Goal: Transaction & Acquisition: Purchase product/service

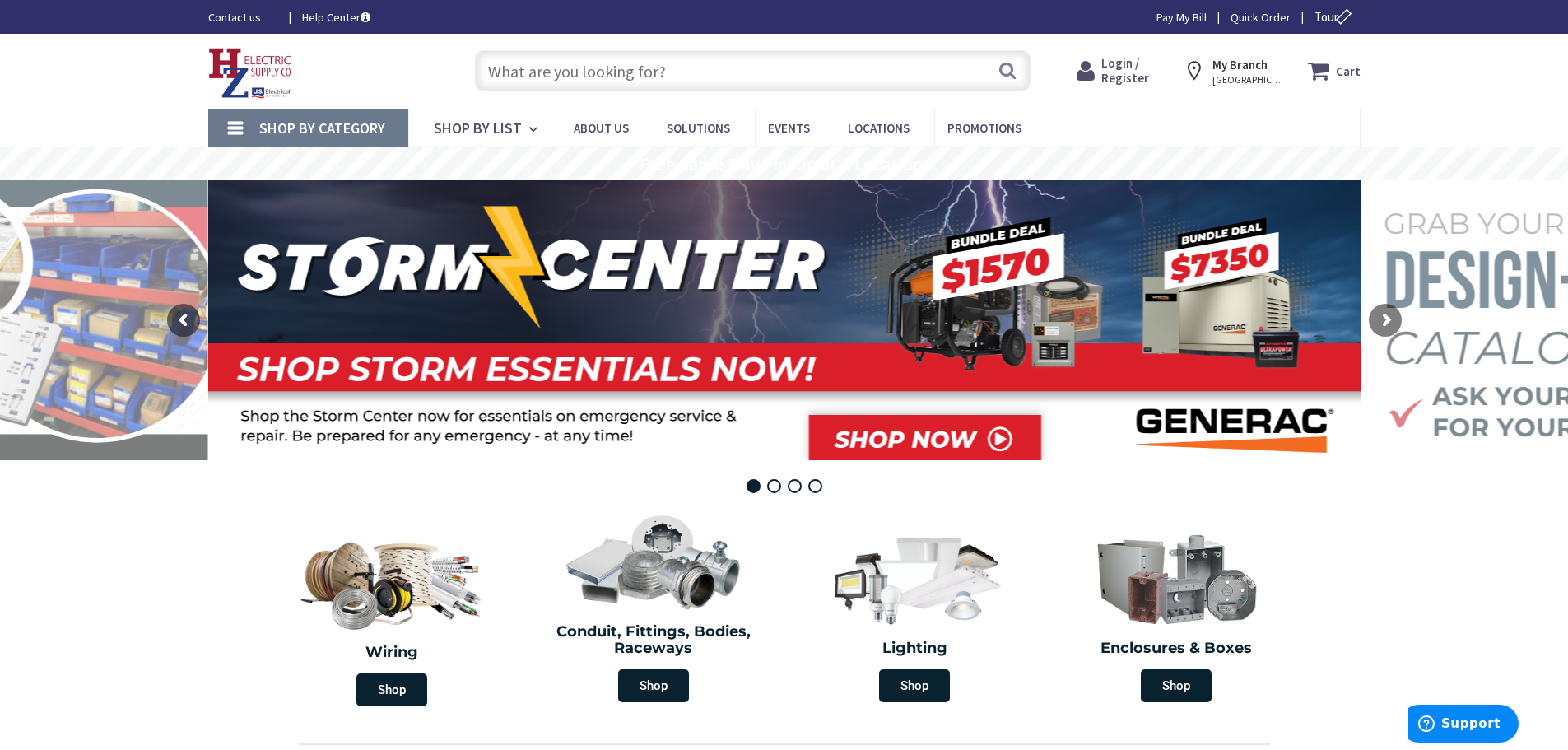
click at [1254, 78] on span "NORTHAMPTON, MA" at bounding box center [1247, 80] width 70 height 14
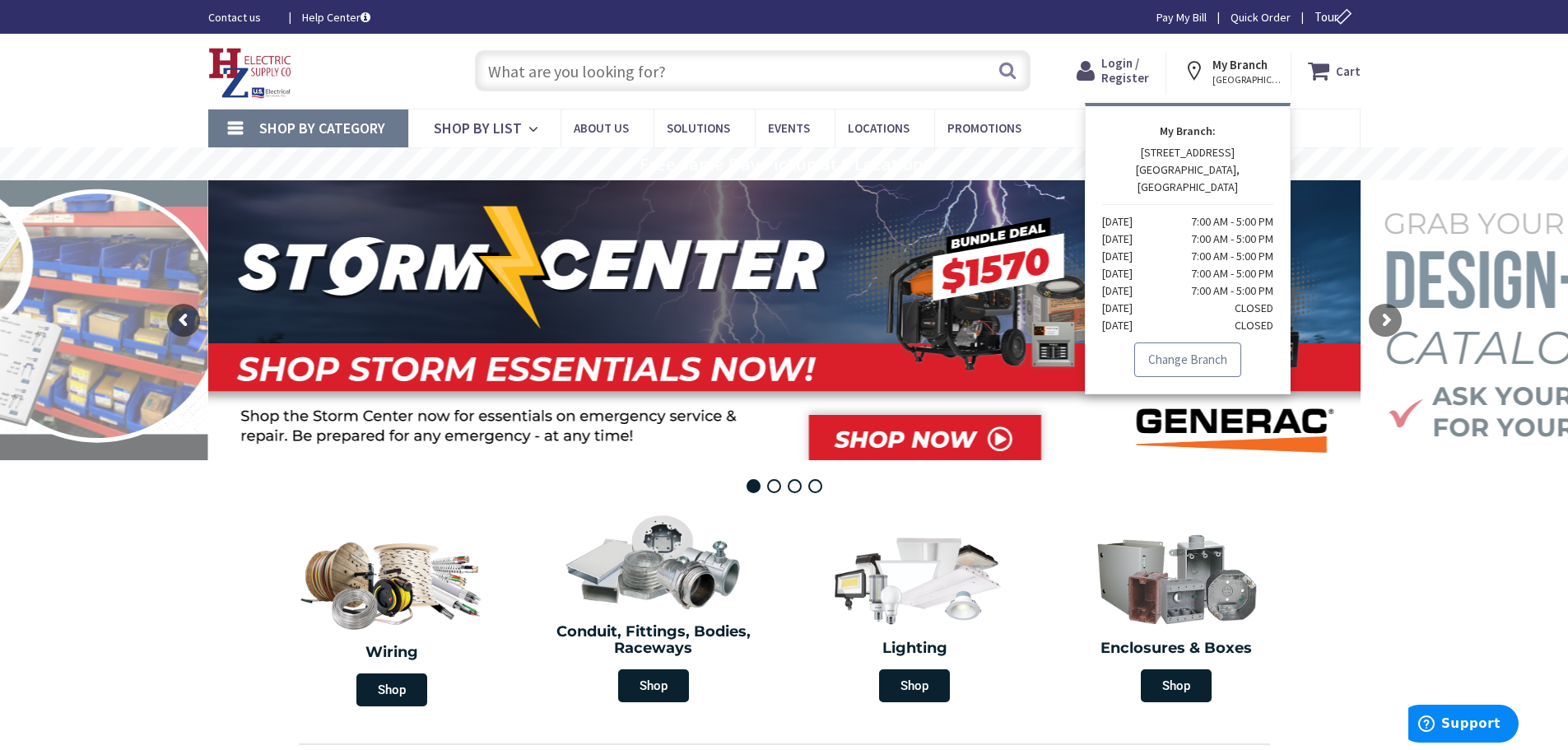
click at [1194, 342] on link "Change Branch" at bounding box center [1188, 359] width 107 height 34
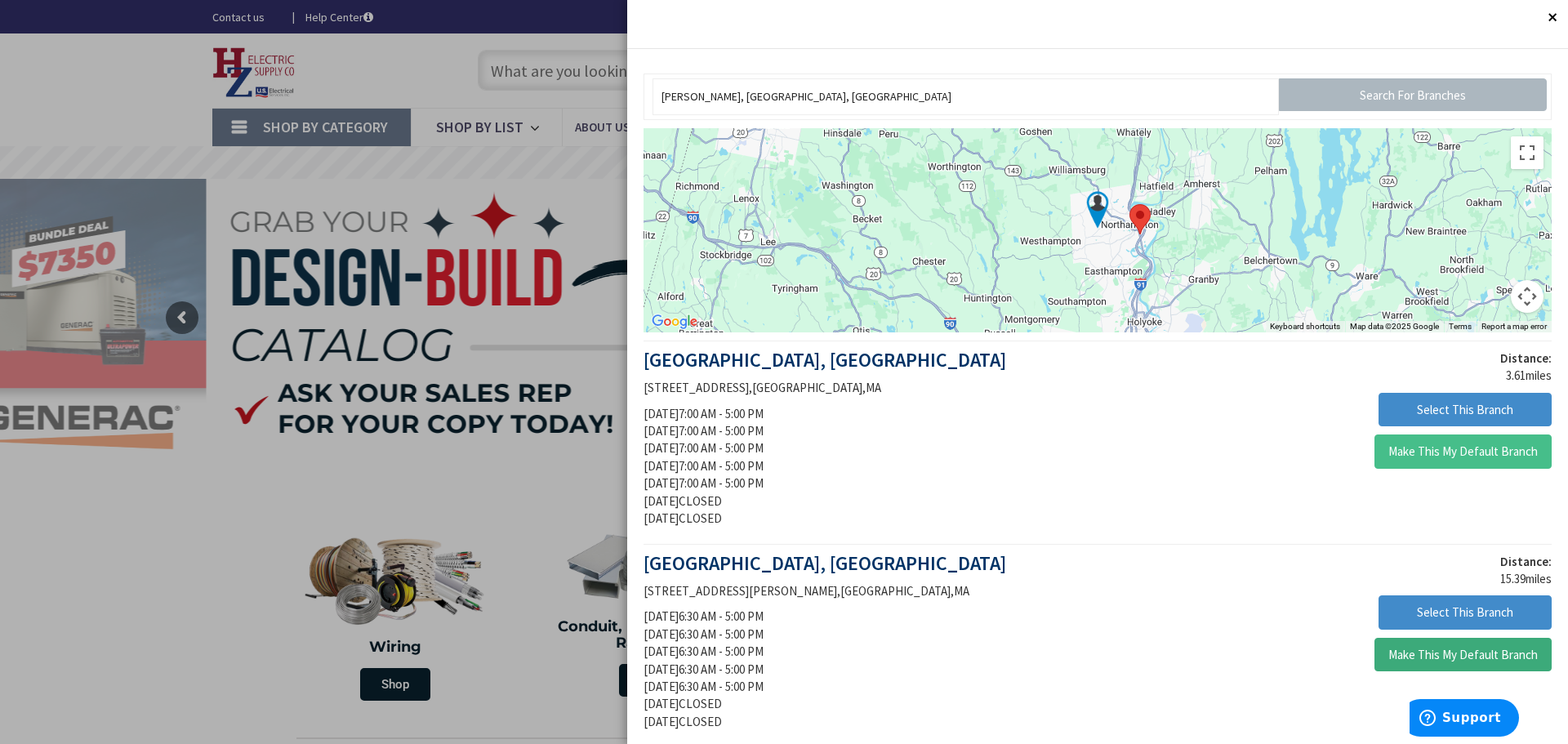
click at [1451, 658] on button "Make This My Default Branch" at bounding box center [1462, 654] width 177 height 34
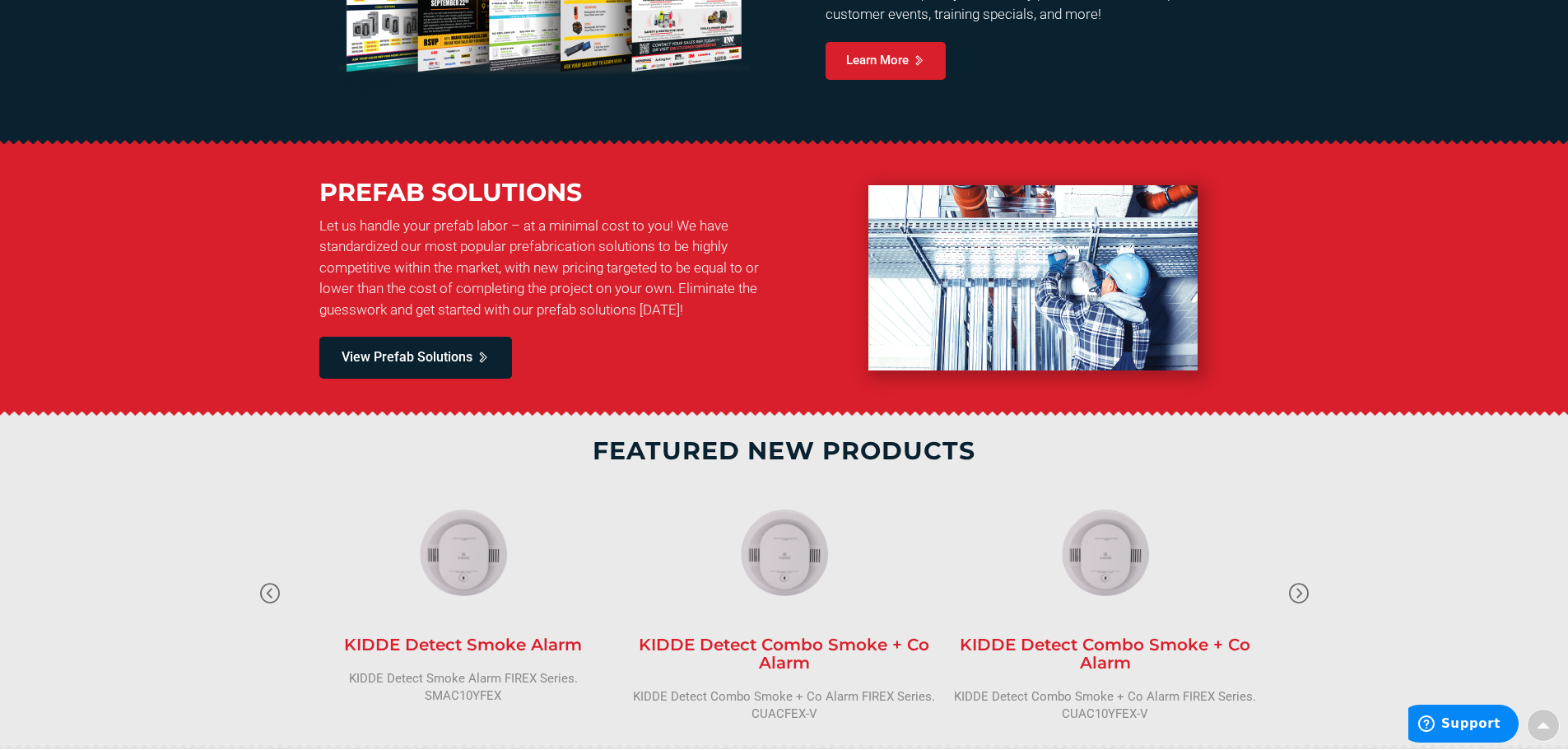
scroll to position [494, 0]
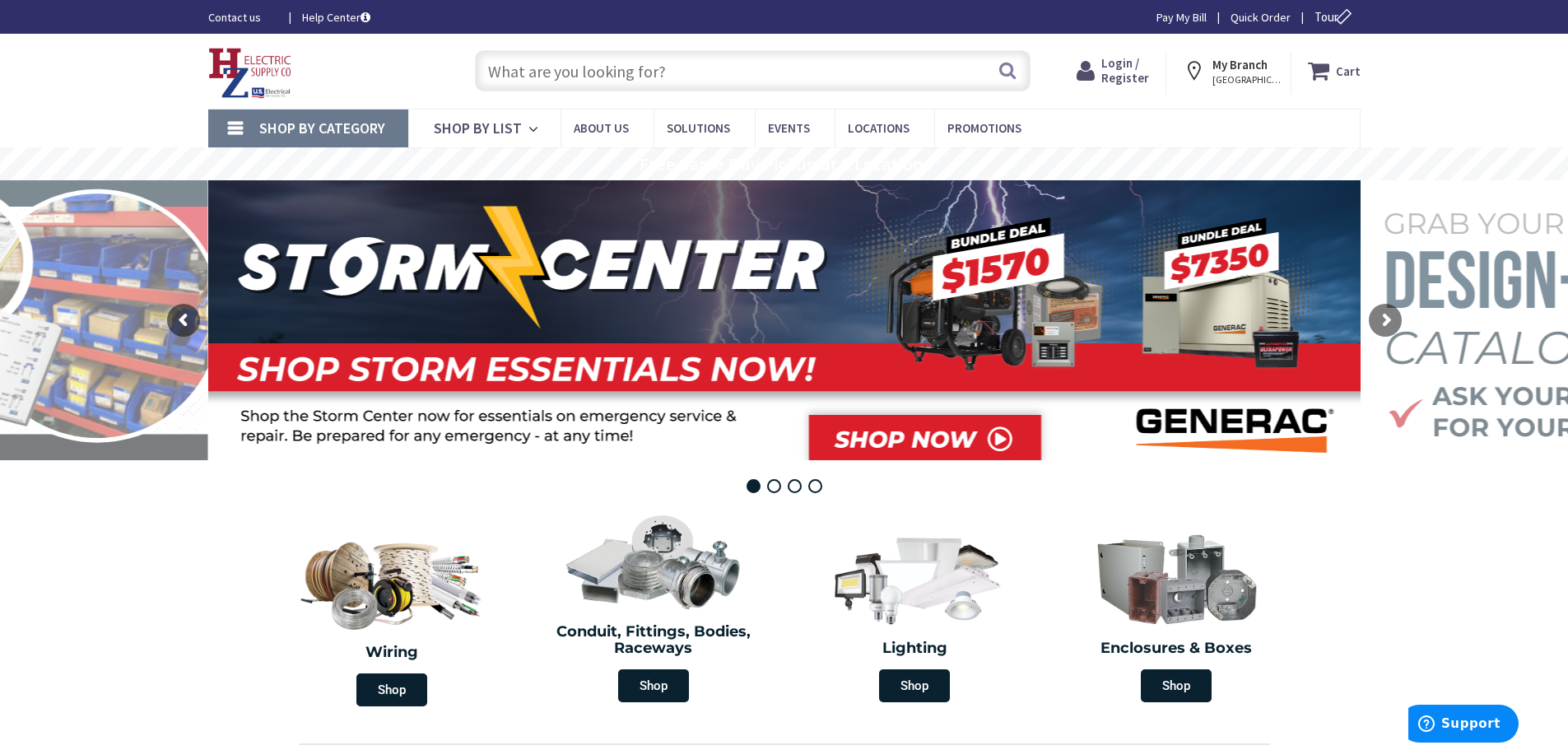
click at [617, 79] on input "text" at bounding box center [753, 70] width 556 height 41
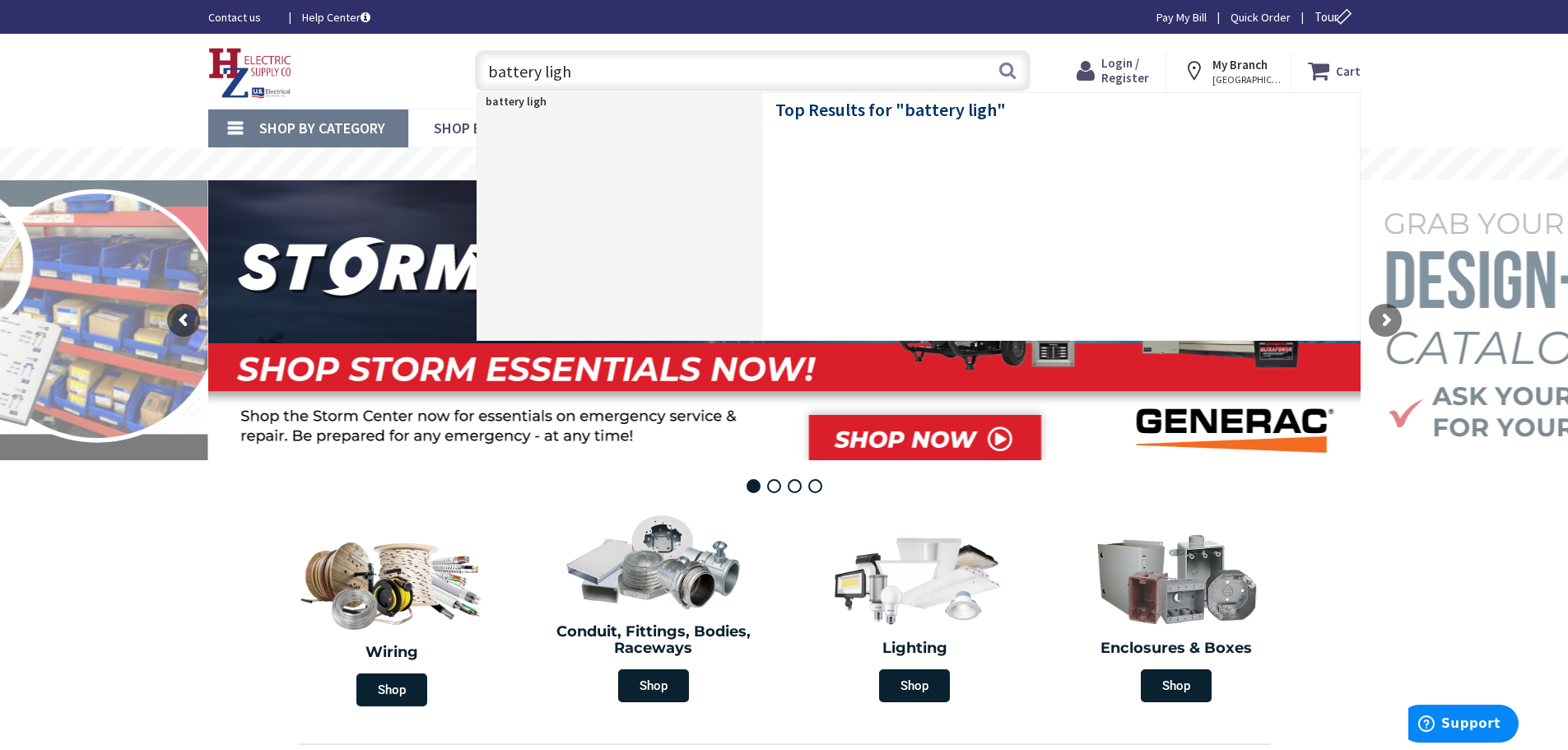
type input "battery light"
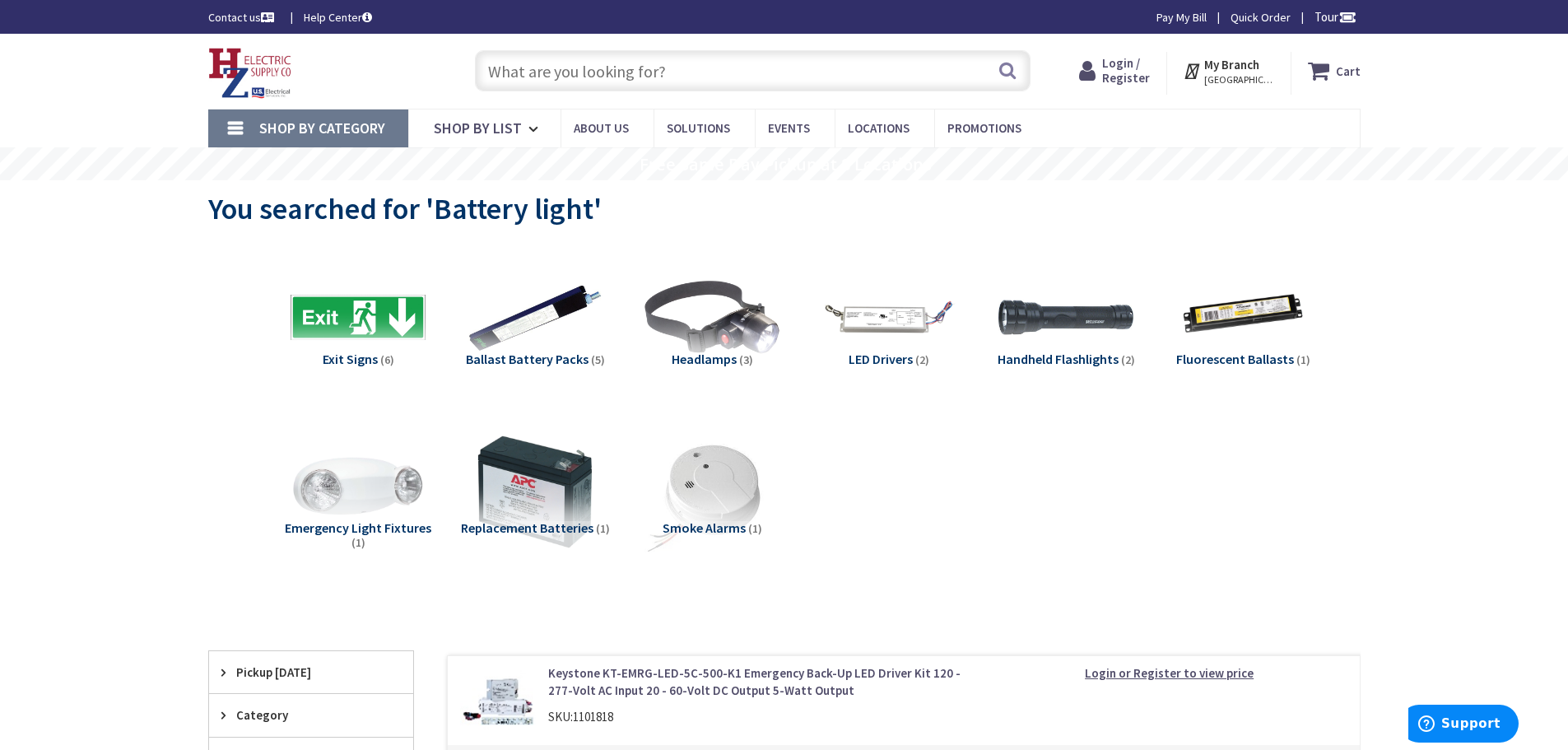
click at [572, 73] on input "text" at bounding box center [753, 70] width 556 height 41
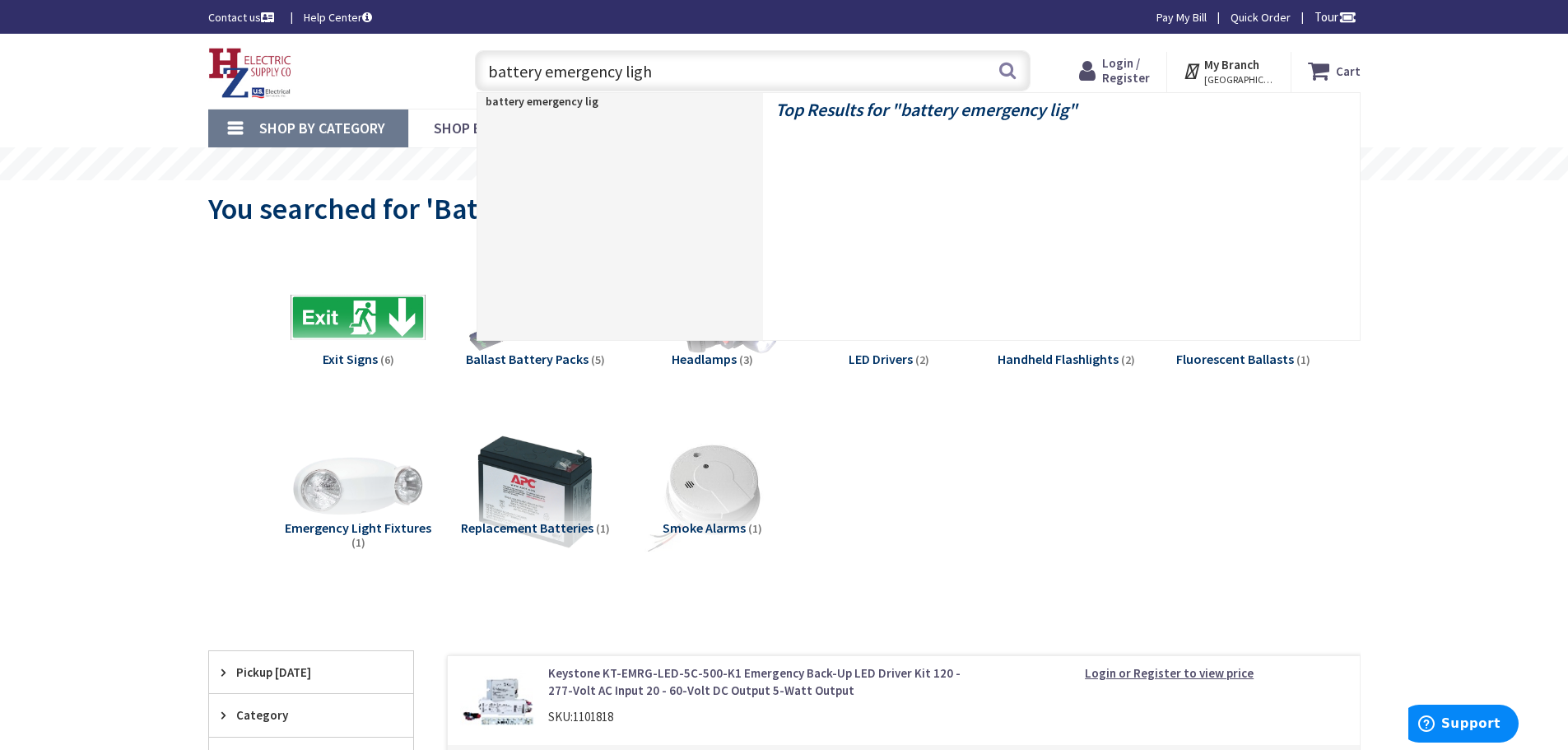
type input "battery emergency light"
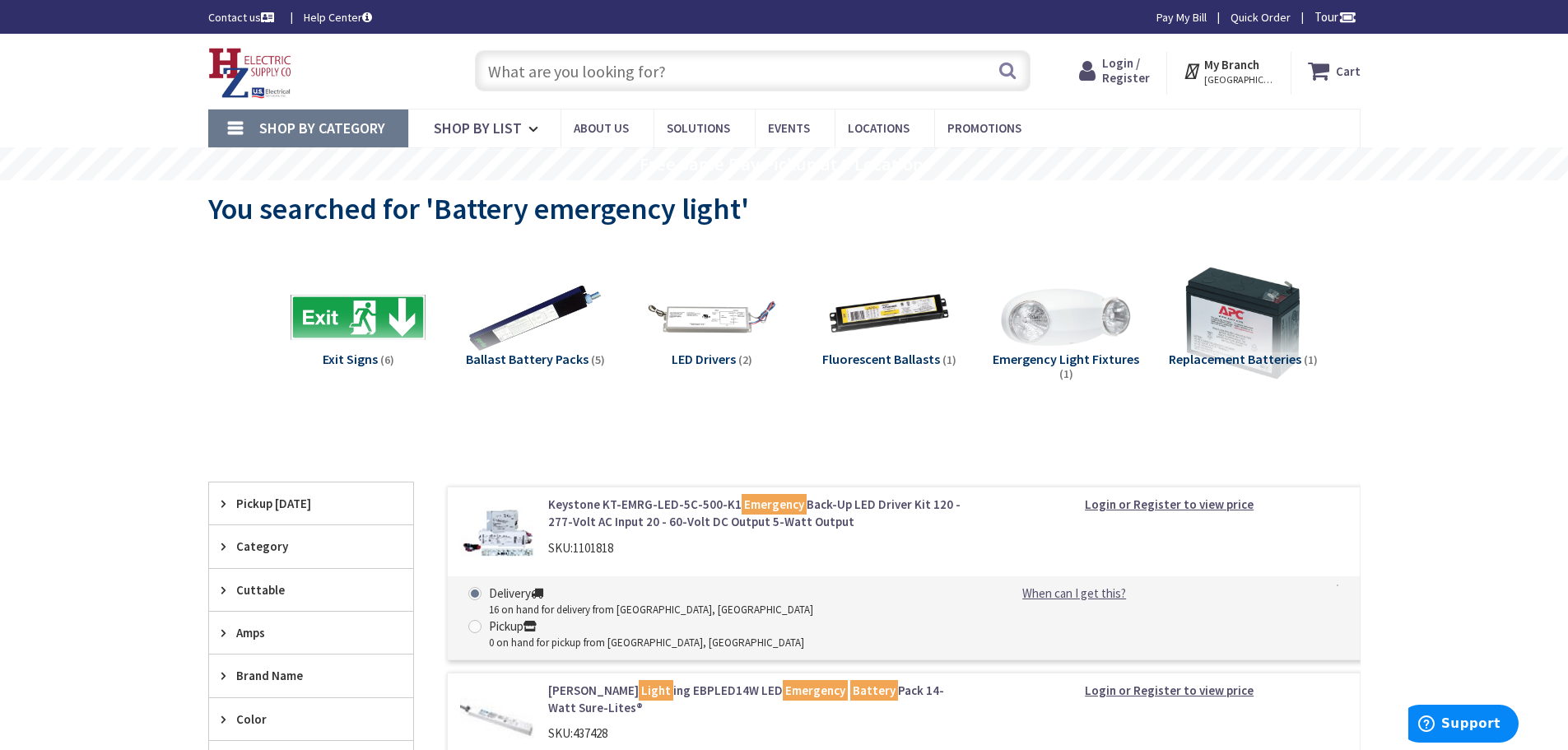
click at [246, 128] on link "Shop By Category" at bounding box center [308, 128] width 200 height 38
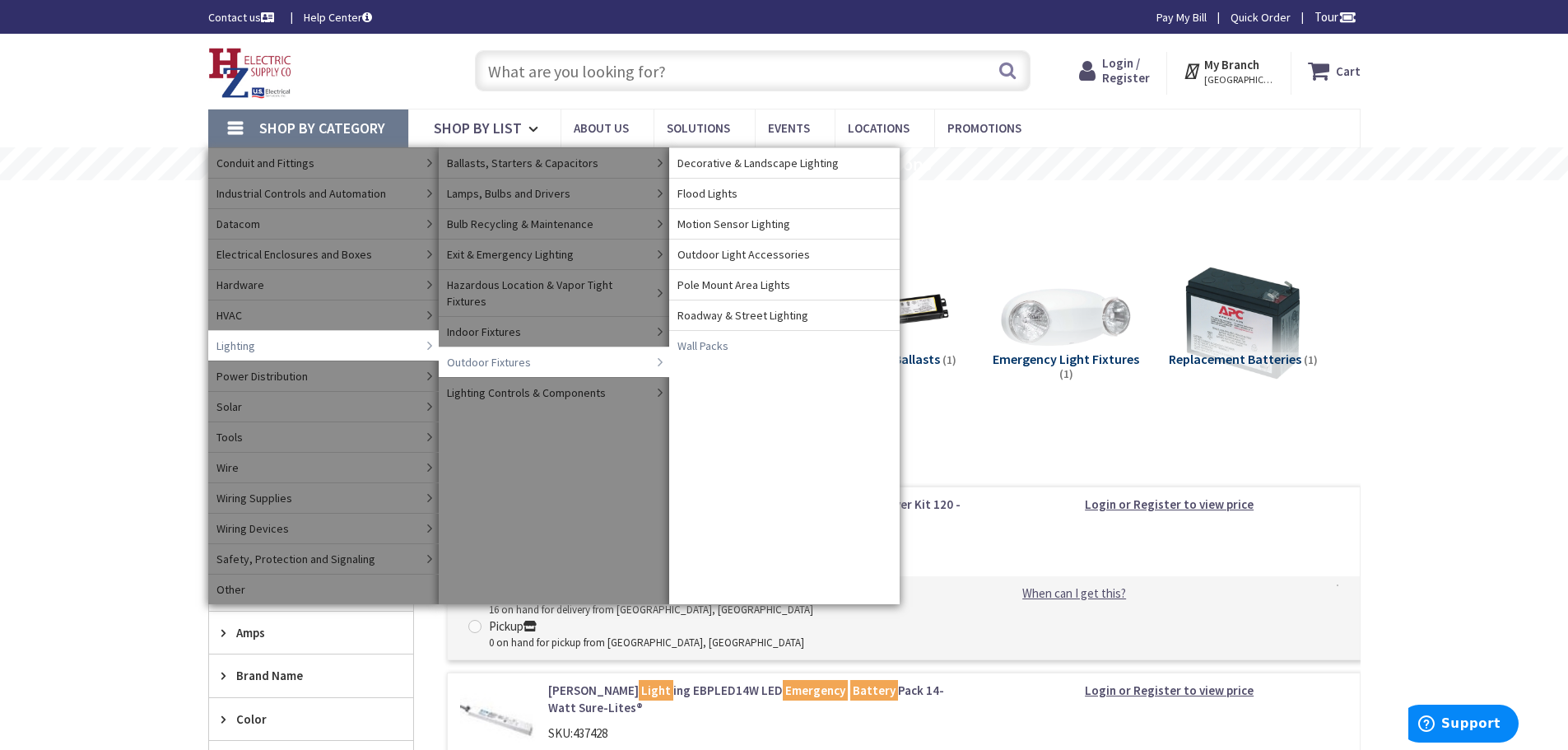
click at [703, 347] on span "Wall Packs" at bounding box center [703, 346] width 51 height 16
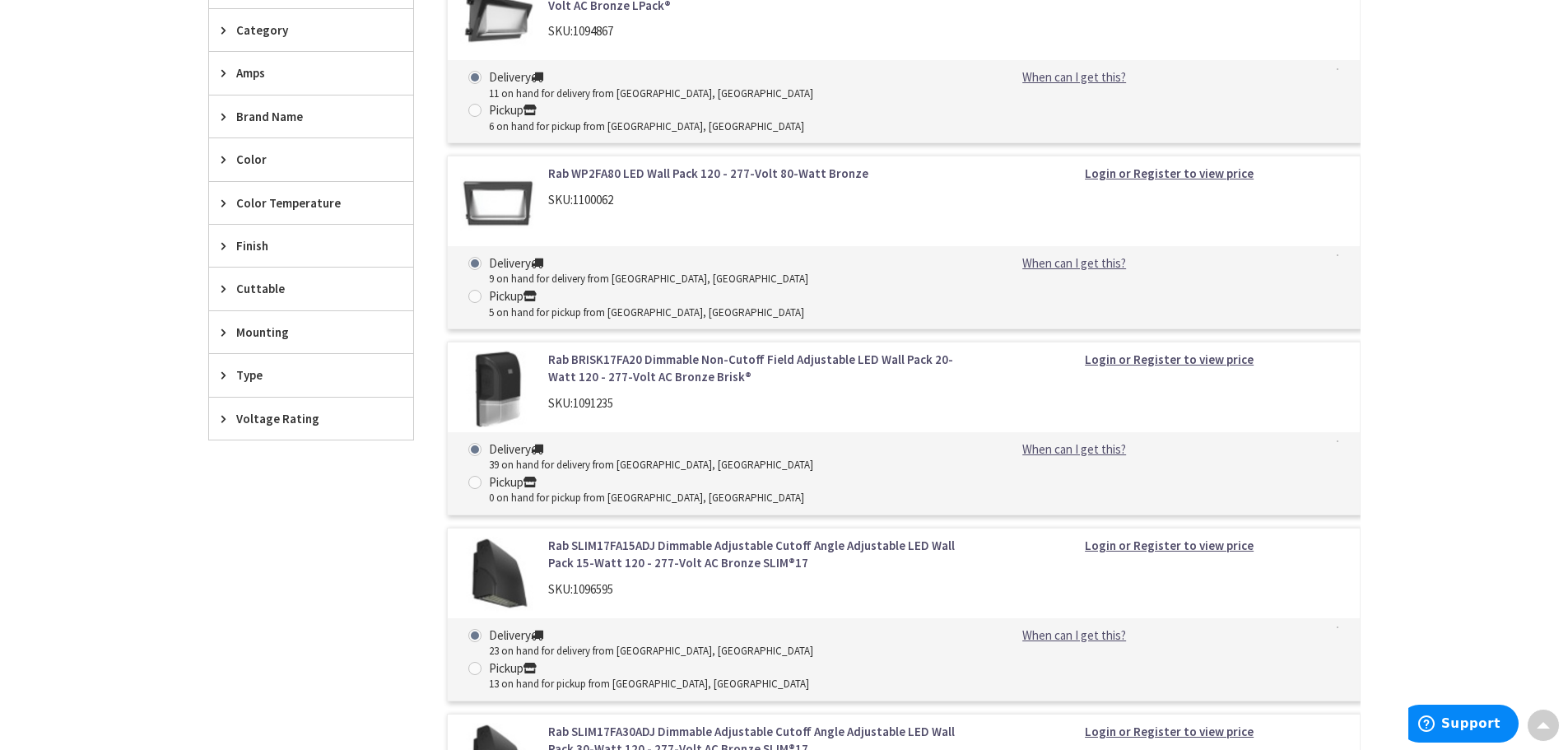
scroll to position [576, 0]
click at [641, 349] on link "Rab BRISK17FA20 Dimmable Non-Cutoff Field Adjustable LED Wall Pack 20-Watt 120 …" at bounding box center [757, 366] width 419 height 35
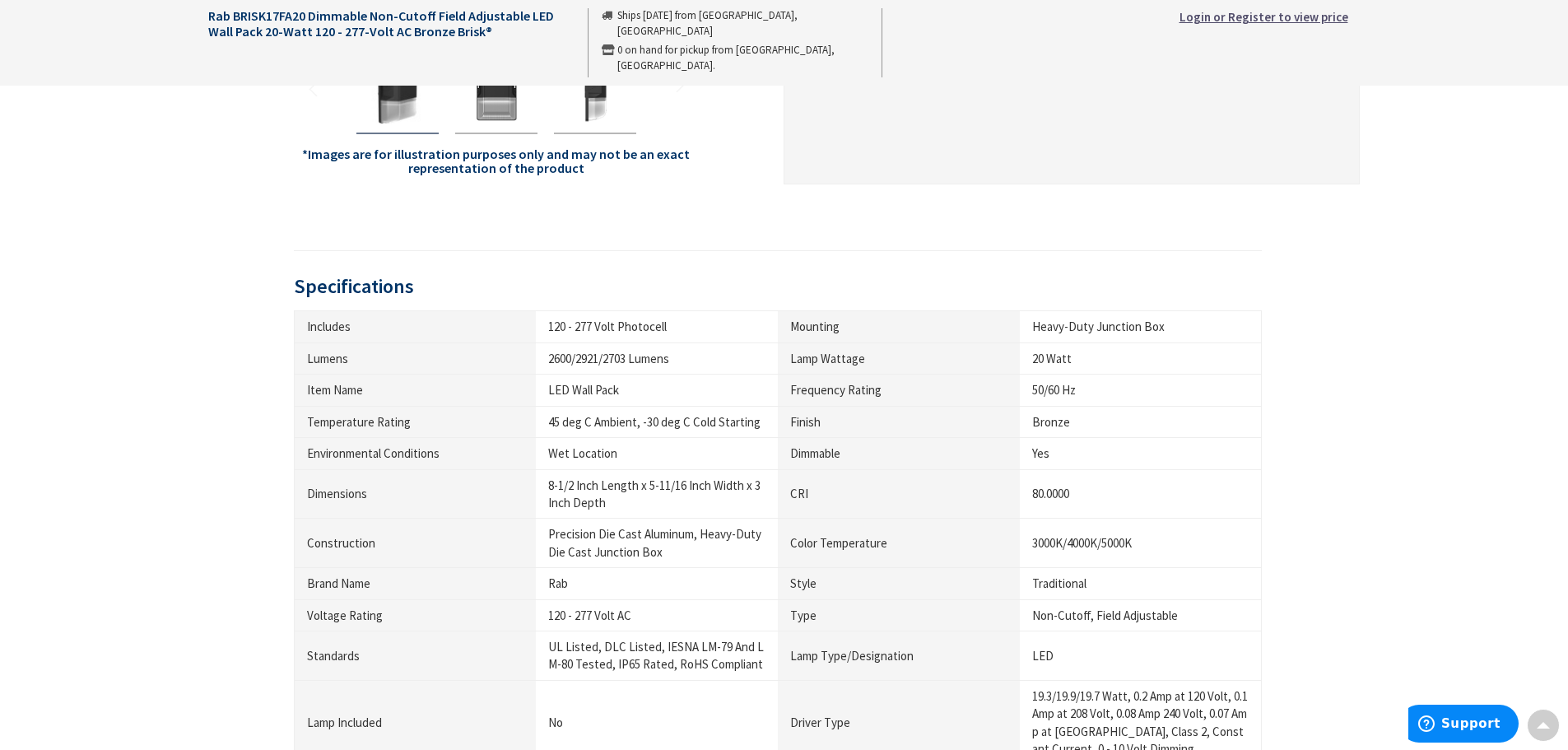
scroll to position [165, 0]
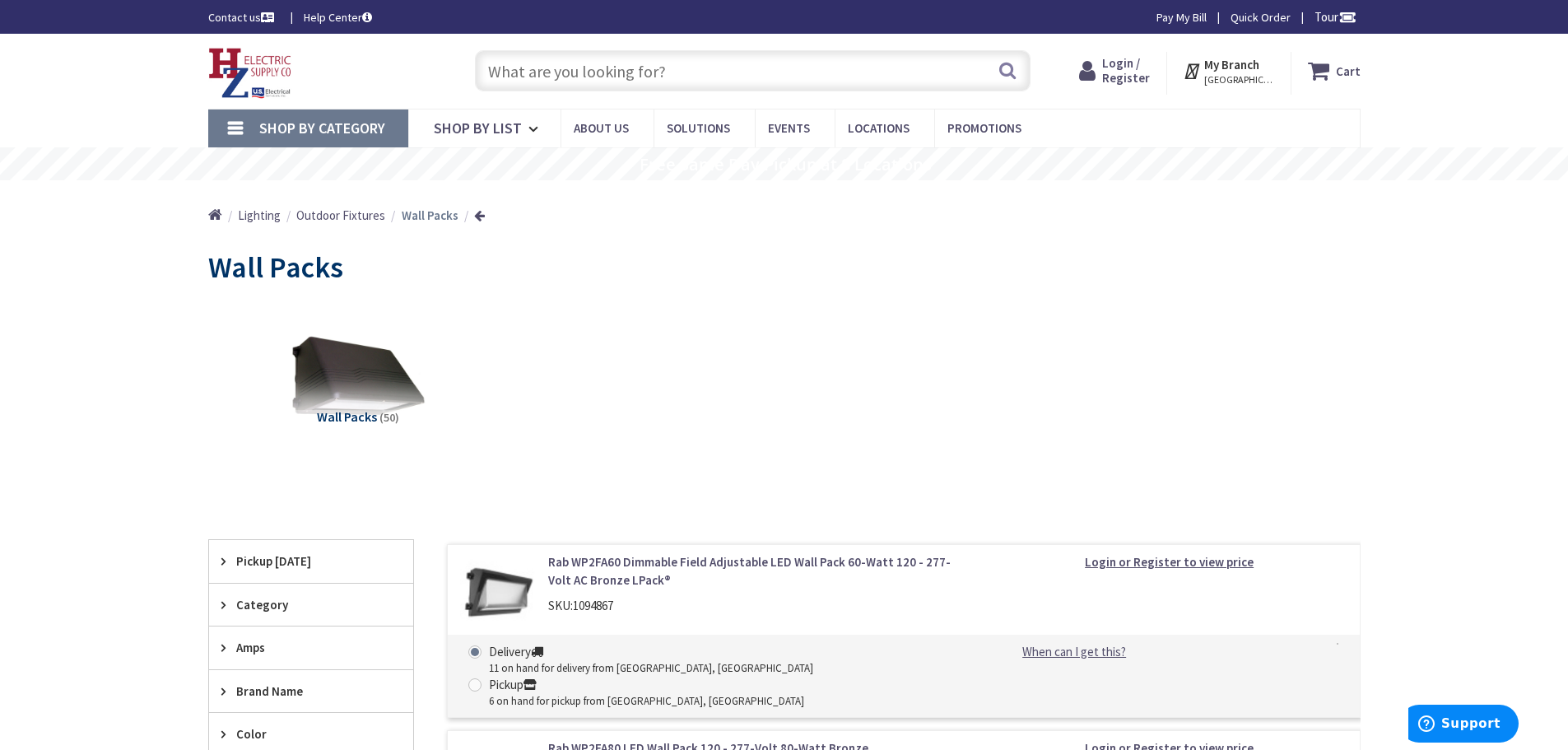
click at [581, 86] on input "text" at bounding box center [753, 70] width 556 height 41
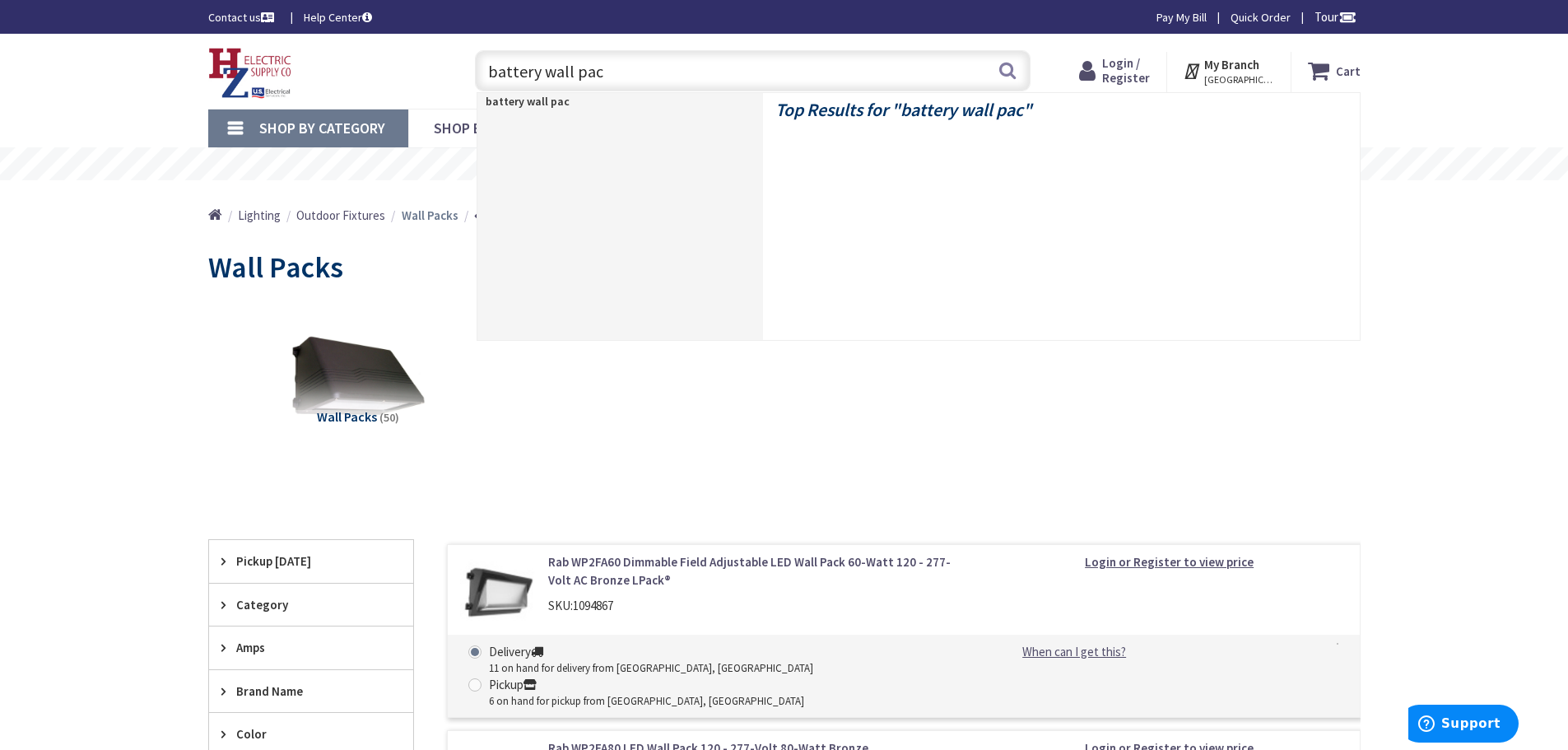
type input "battery wall pack"
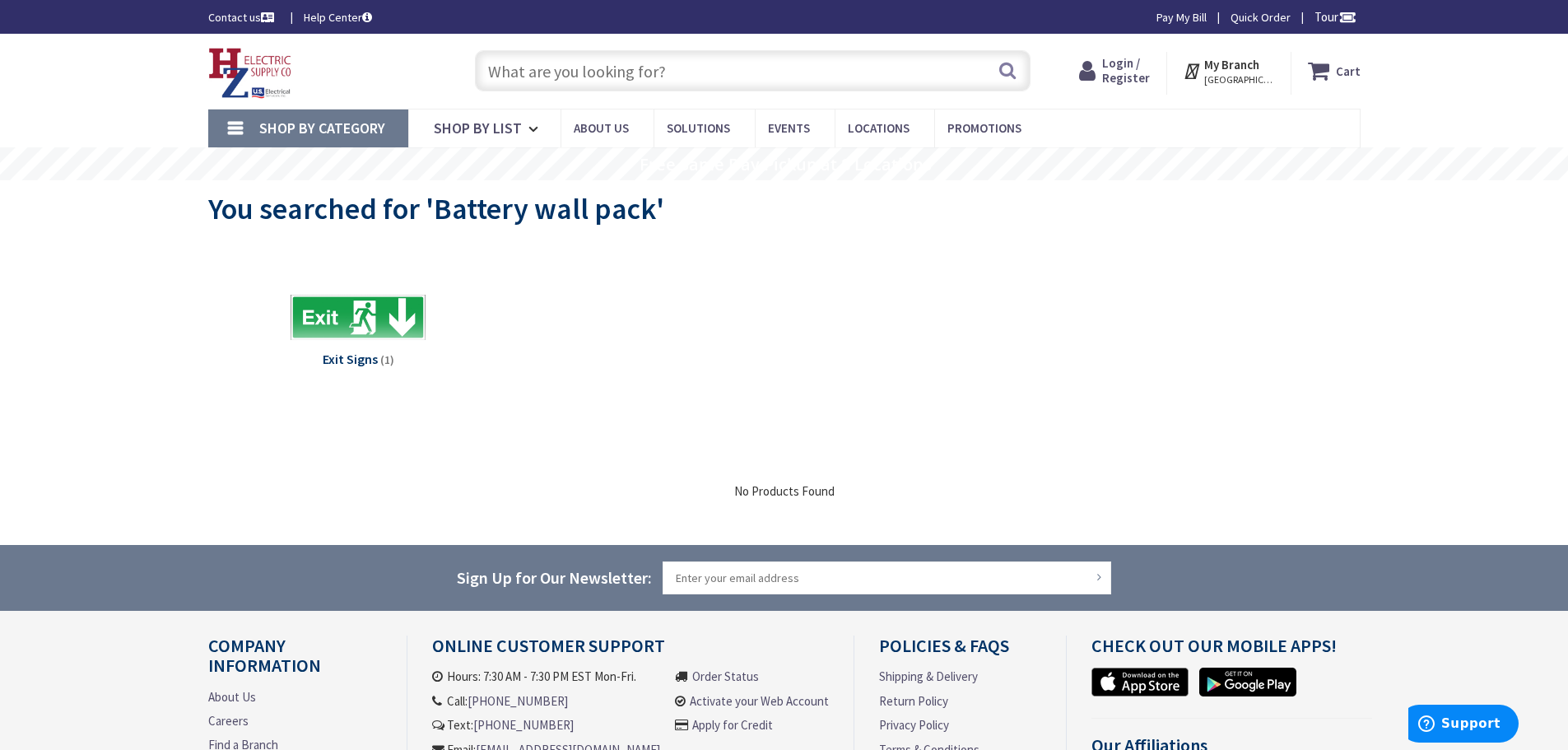
click at [552, 76] on input "text" at bounding box center [753, 70] width 556 height 41
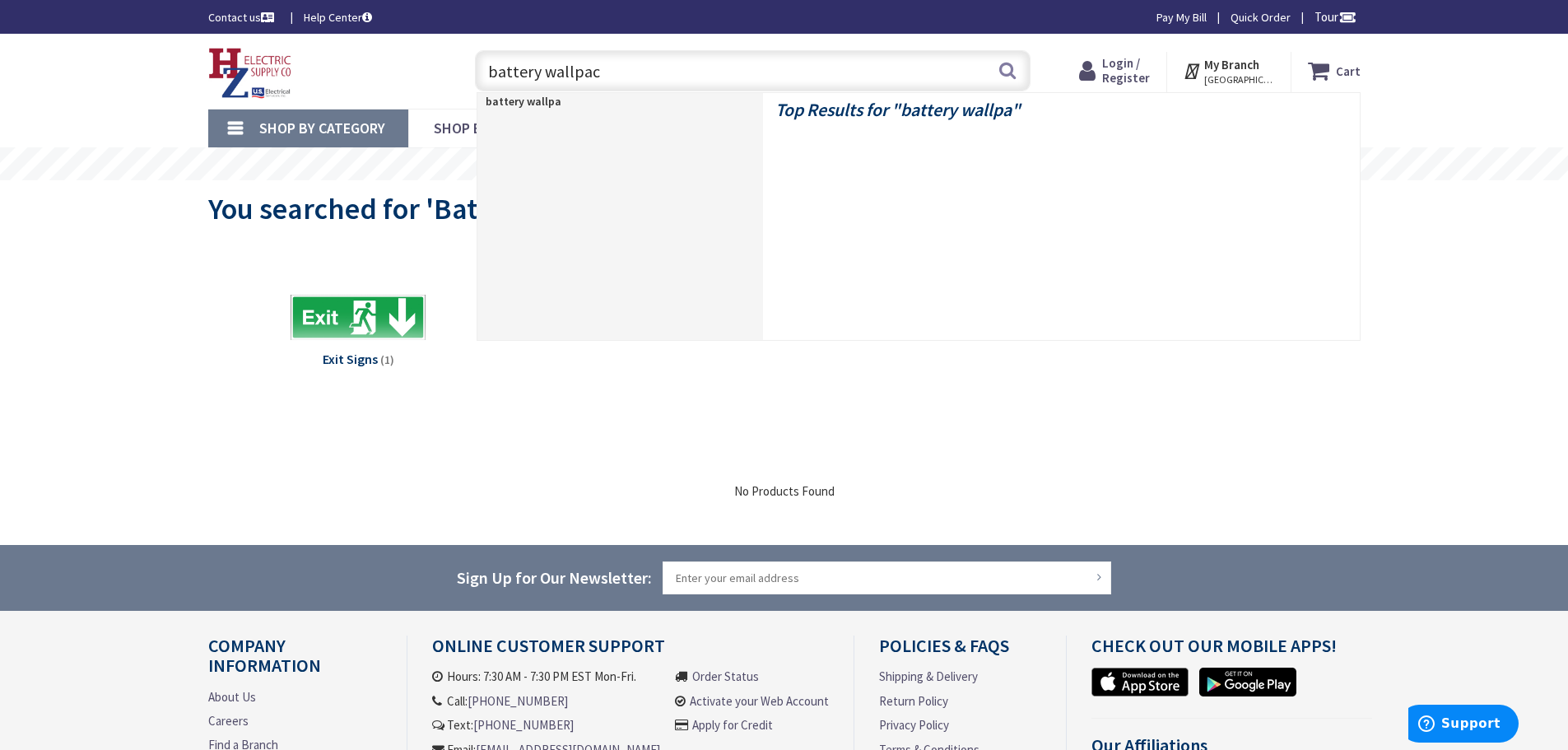
type input "battery wallpack"
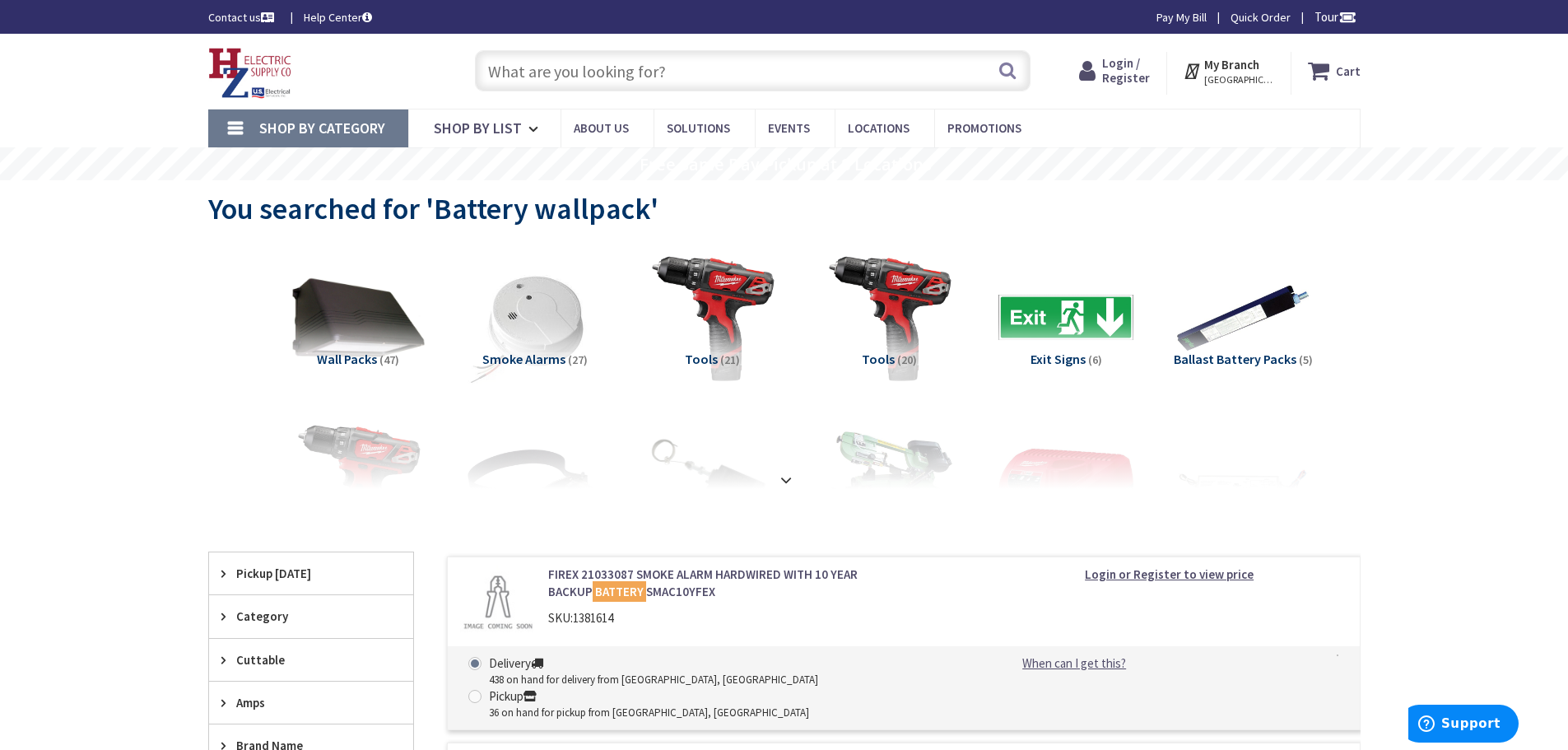
click at [546, 74] on input "text" at bounding box center [753, 70] width 556 height 41
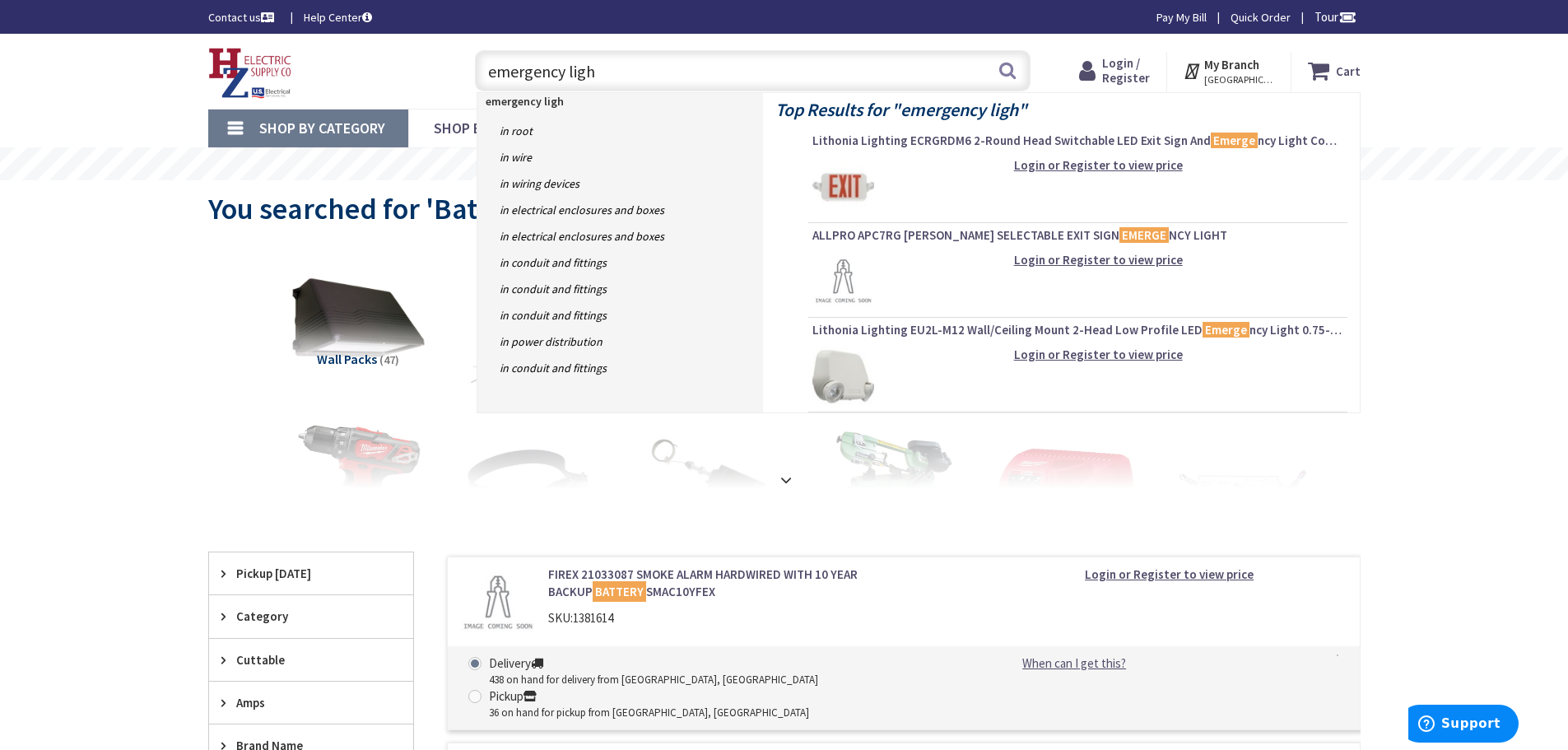
type input "emergency light"
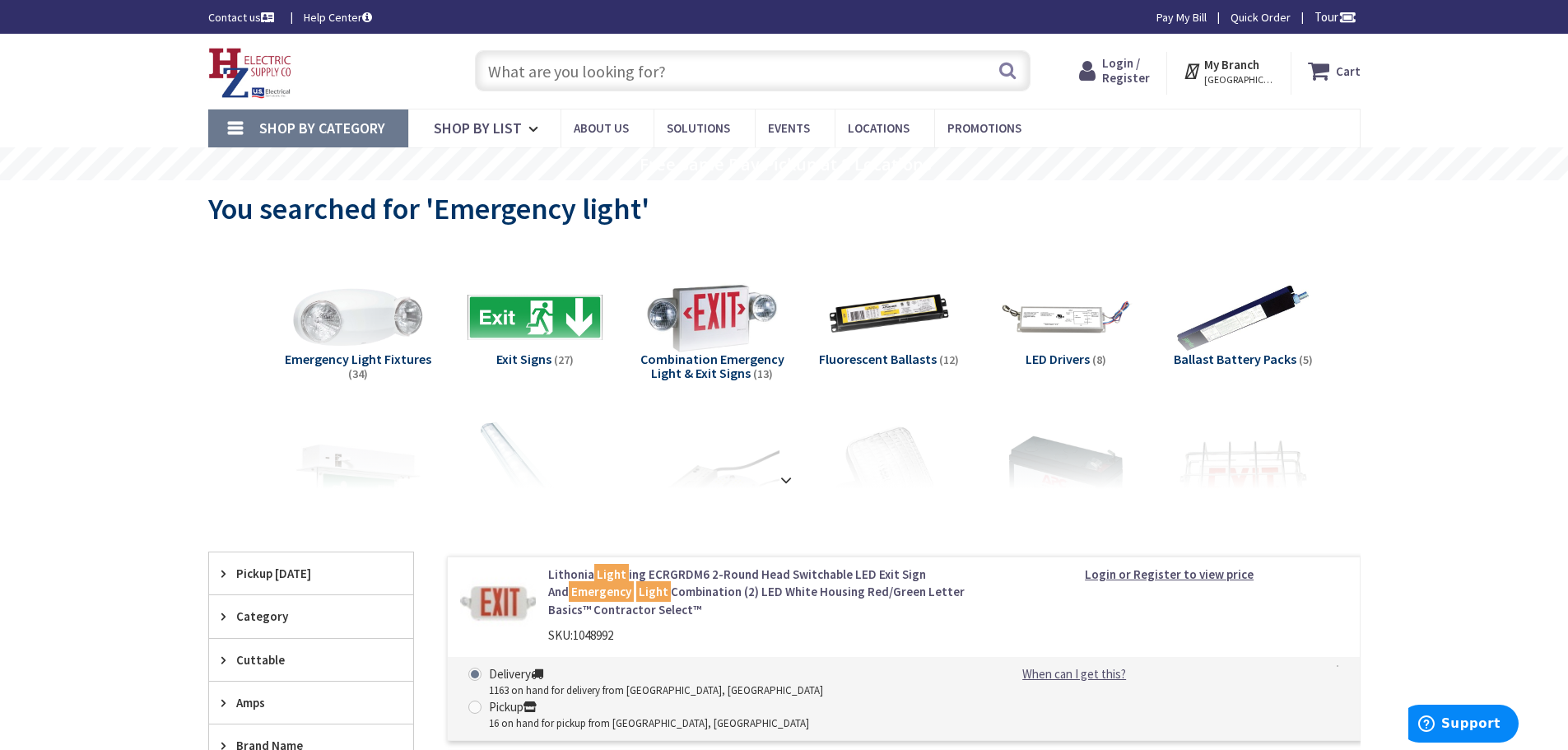
click at [412, 362] on span "Emergency Light Fixtures" at bounding box center [358, 359] width 147 height 16
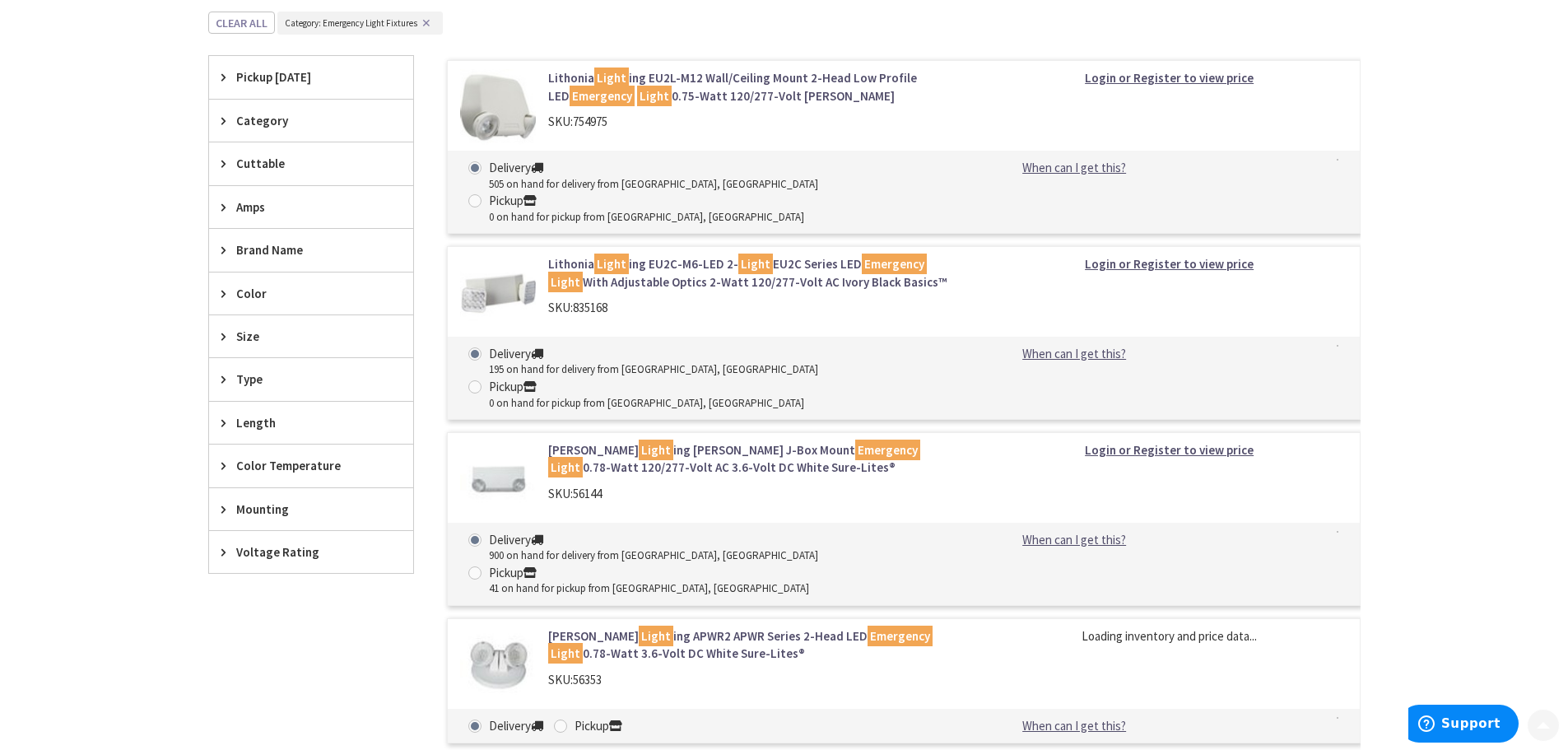
scroll to position [522, 0]
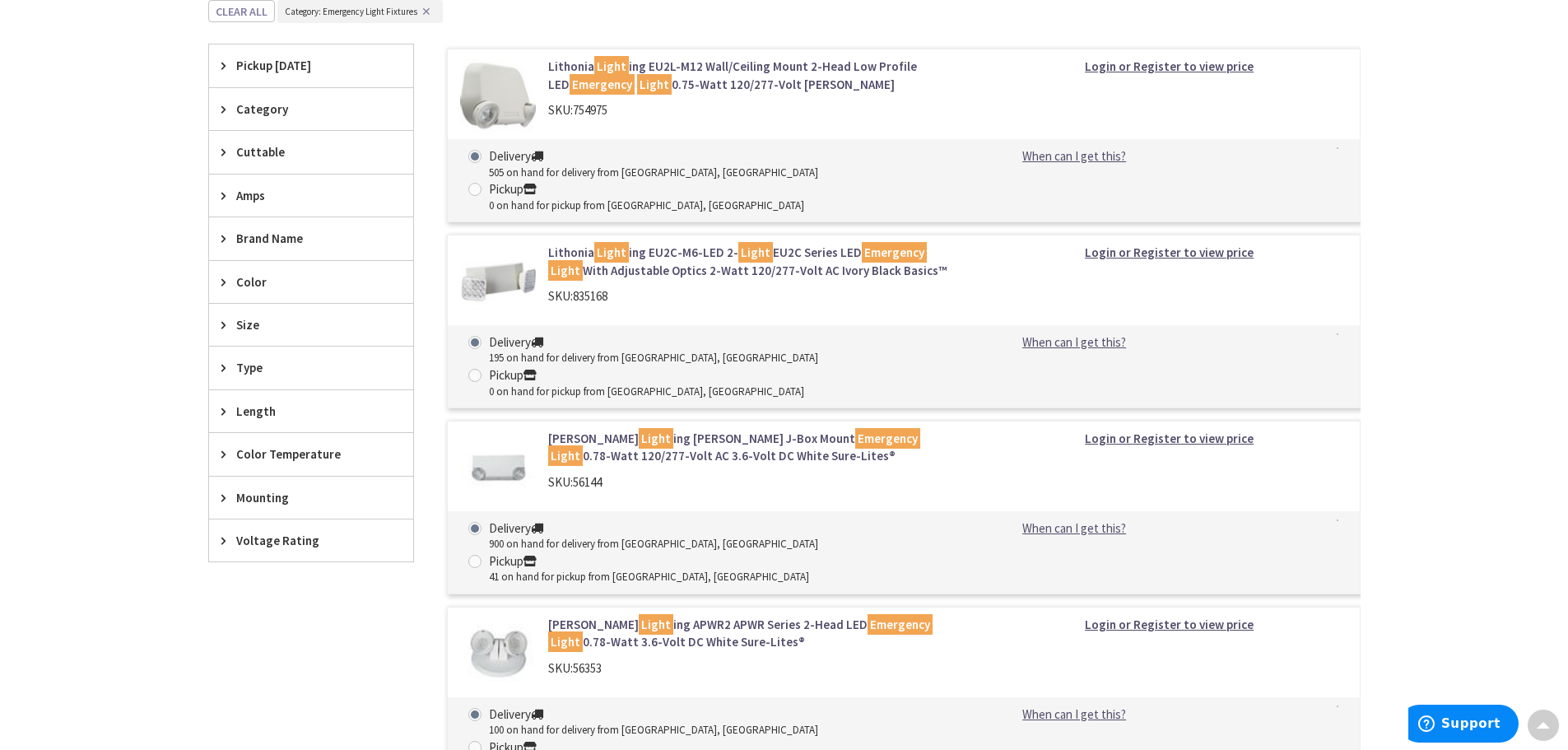
click at [255, 363] on span "Type" at bounding box center [303, 367] width 134 height 17
click at [284, 100] on span "Category" at bounding box center [303, 109] width 134 height 17
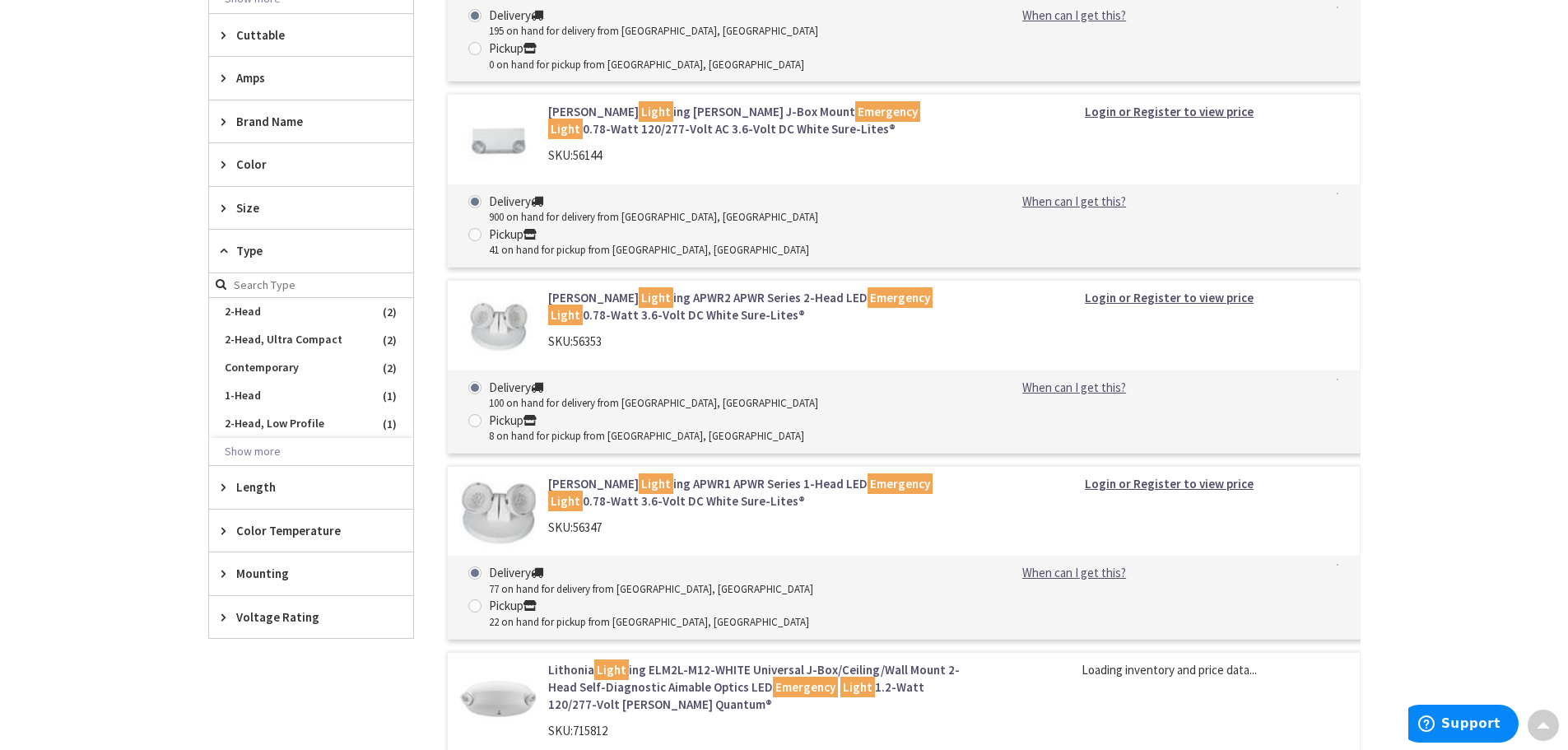
scroll to position [851, 0]
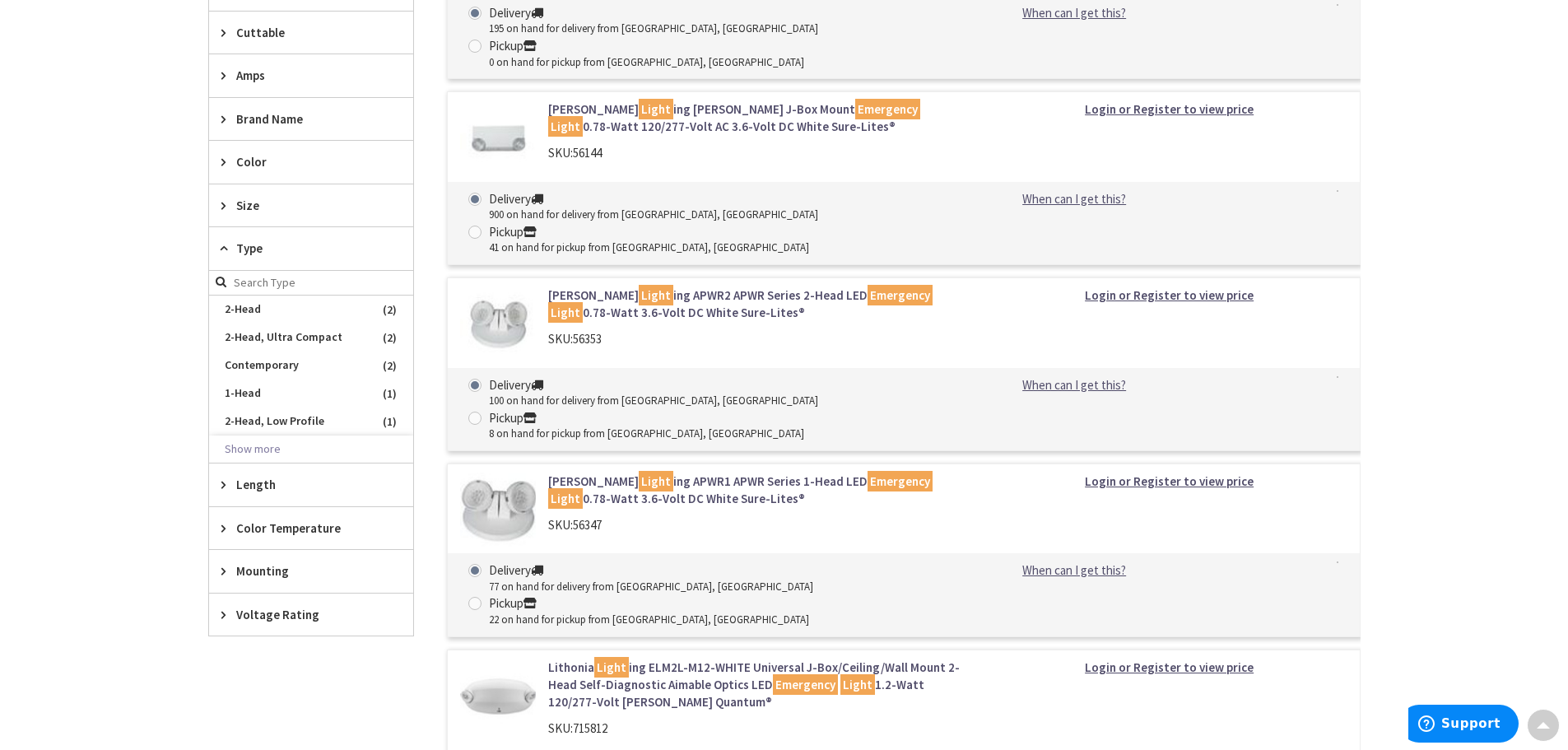
click at [273, 572] on span "Mounting" at bounding box center [303, 570] width 134 height 17
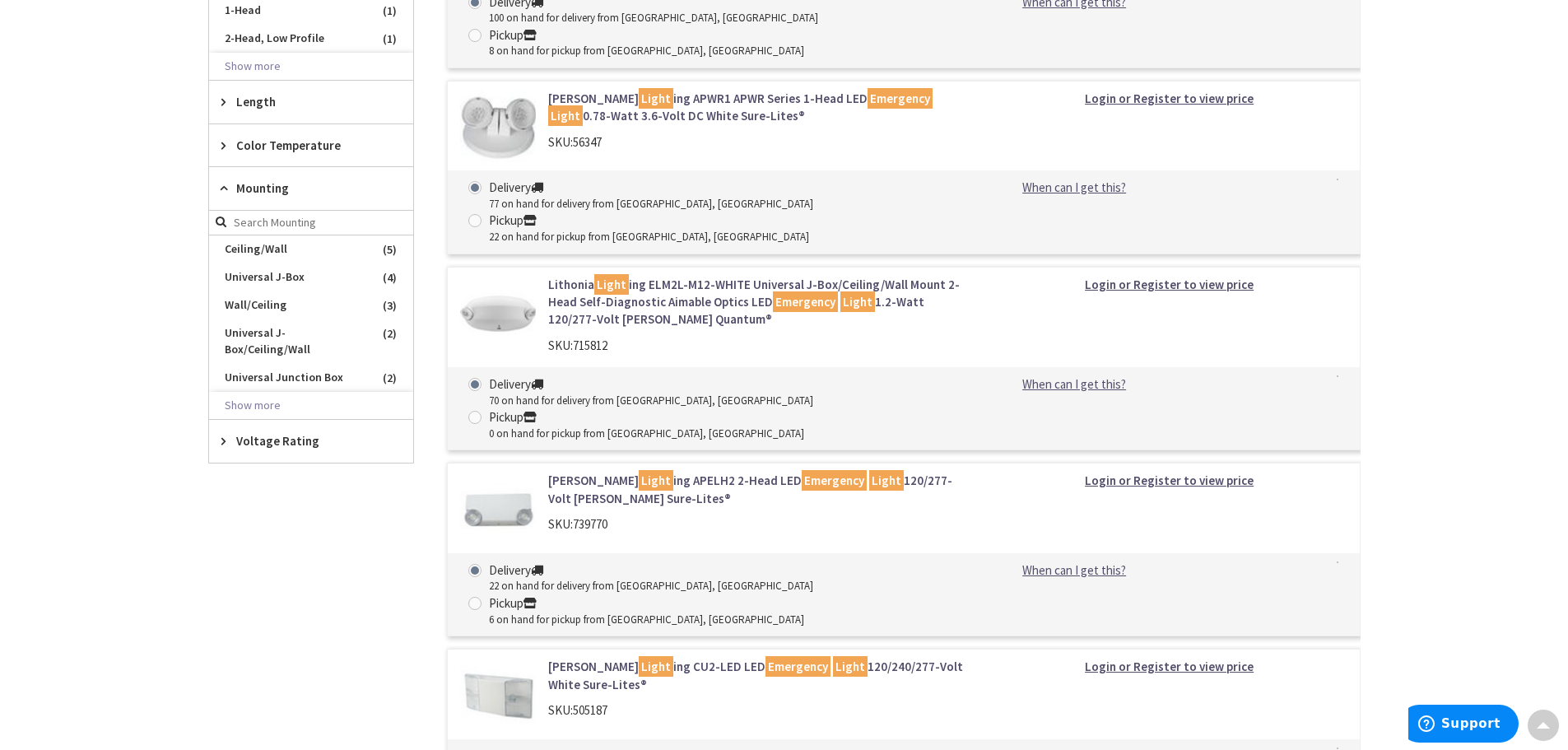
scroll to position [1263, 0]
